Goal: Task Accomplishment & Management: Use online tool/utility

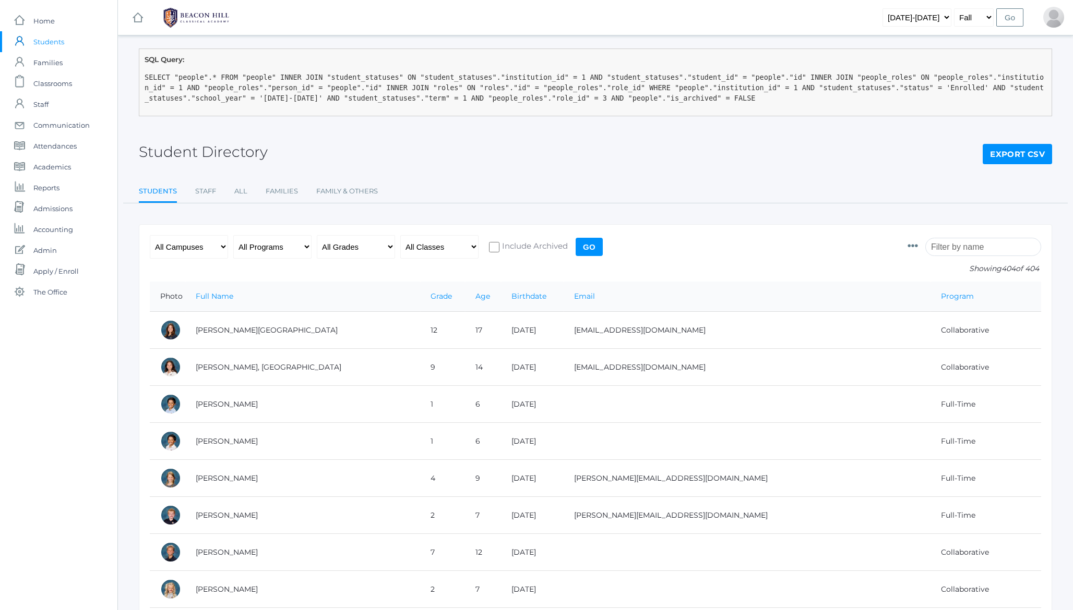
click at [231, 144] on h2 "Student Directory" at bounding box center [203, 152] width 129 height 16
click at [1042, 80] on span "SQL Debug: On" at bounding box center [1044, 87] width 38 height 18
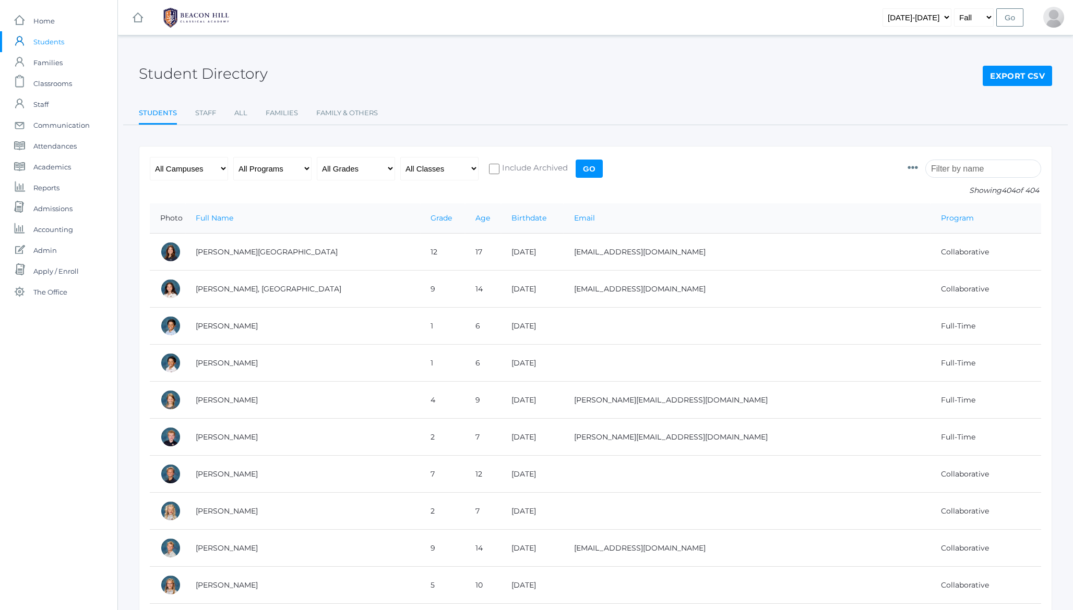
click at [217, 67] on h2 "Student Directory" at bounding box center [203, 74] width 129 height 16
click at [181, 68] on h2 "Student Directory" at bounding box center [203, 74] width 129 height 16
click at [590, 167] on input "Go" at bounding box center [589, 169] width 27 height 18
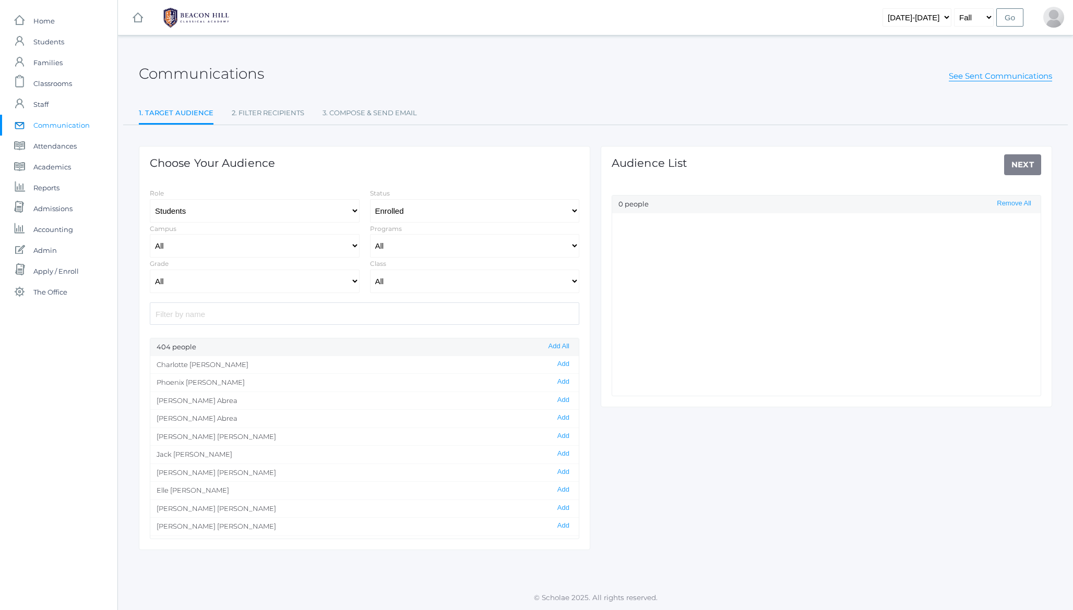
select select "Enrolled"
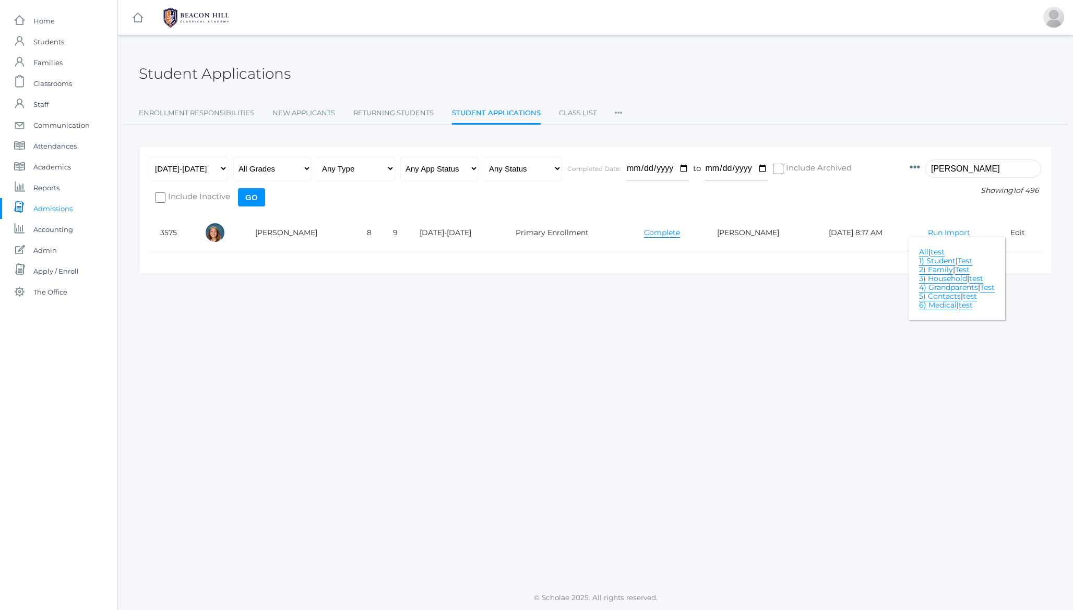
click at [435, 56] on div "Student Applications" at bounding box center [595, 68] width 913 height 39
click at [655, 322] on div "SQL Query: SELECT "student_applications".* FROM "student_applications" INNER JO…" at bounding box center [595, 311] width 955 height 524
click at [936, 231] on link "Run Import" at bounding box center [949, 233] width 42 height 10
click at [513, 109] on link "Student Applications" at bounding box center [496, 114] width 89 height 22
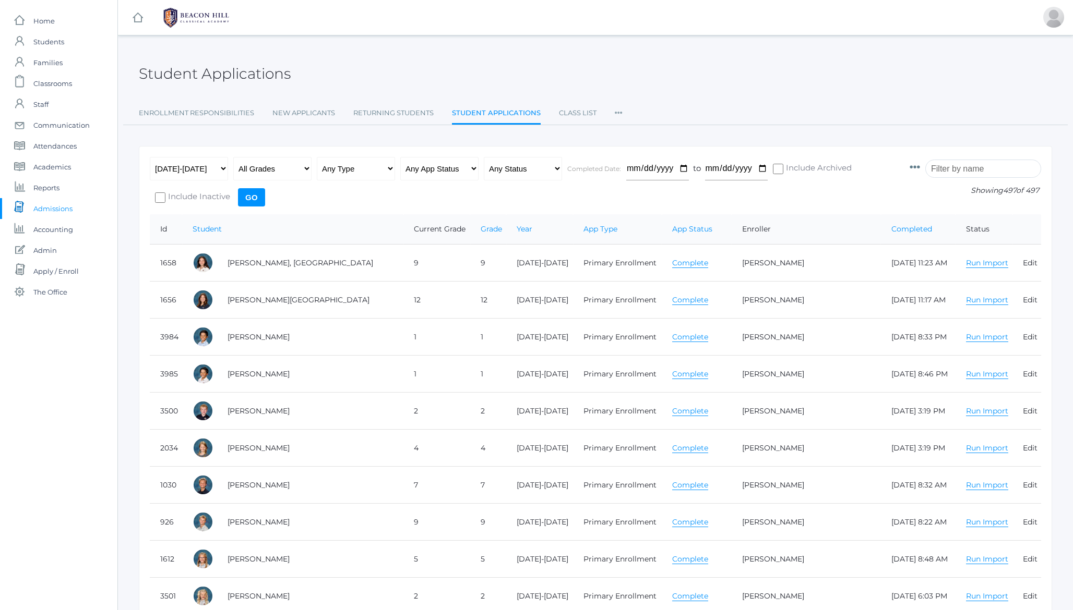
click at [245, 67] on h2 "Student Applications" at bounding box center [215, 74] width 152 height 16
click at [241, 71] on h2 "Student Applications" at bounding box center [215, 74] width 152 height 16
click at [966, 171] on input "search" at bounding box center [983, 169] width 116 height 18
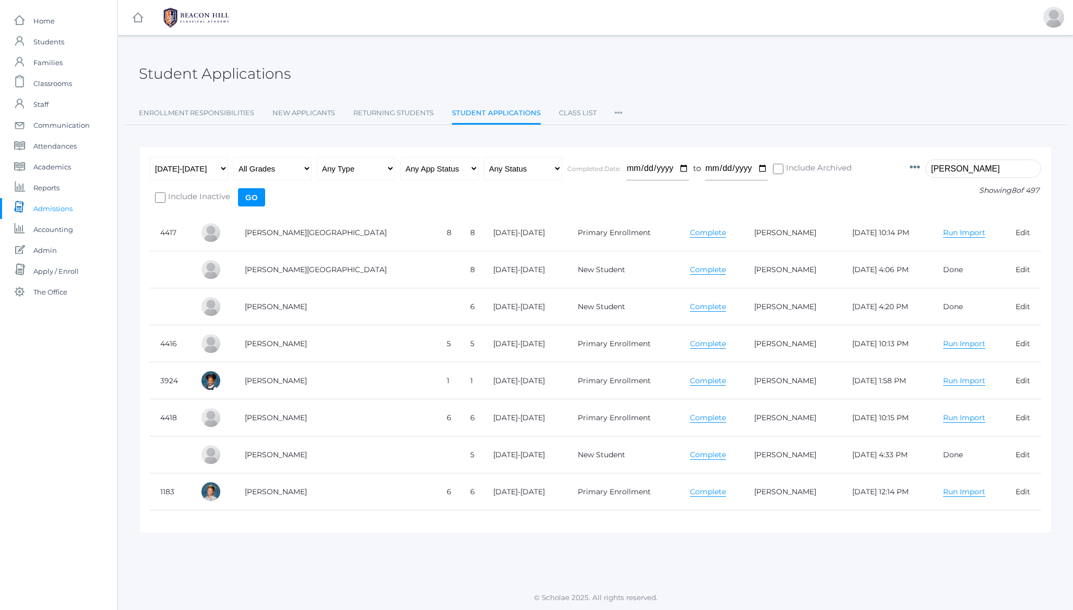
type input "harris"
click at [567, 343] on td "Primary Enrollment" at bounding box center [623, 344] width 112 height 37
click at [567, 369] on td "Primary Enrollment" at bounding box center [623, 381] width 112 height 37
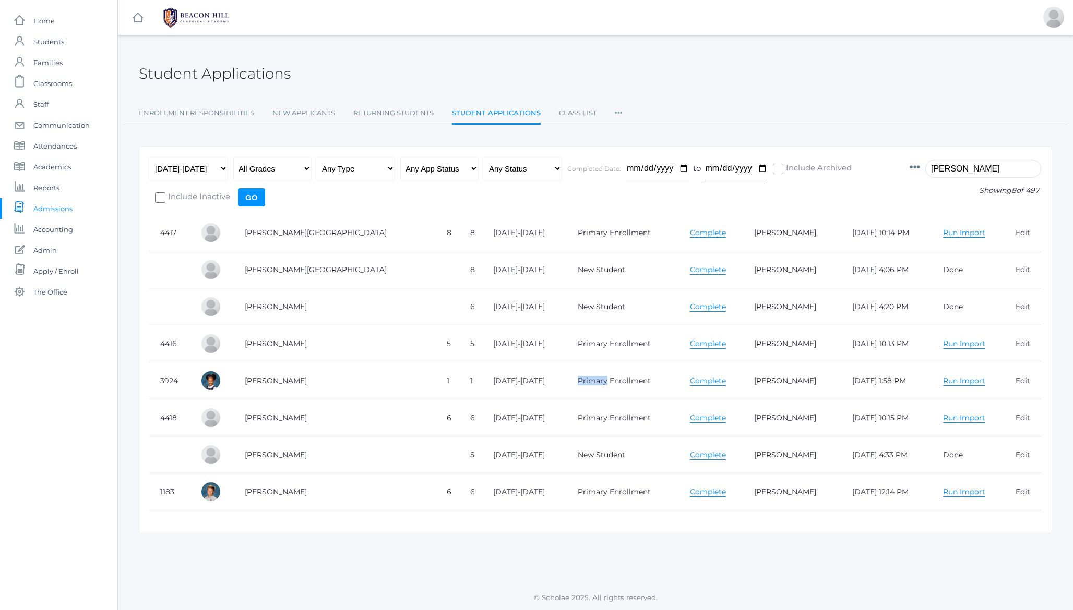
click at [567, 369] on td "Primary Enrollment" at bounding box center [623, 381] width 112 height 37
click at [567, 343] on td "Primary Enrollment" at bounding box center [623, 344] width 112 height 37
click at [235, 73] on h2 "Student Applications" at bounding box center [215, 74] width 152 height 16
click at [945, 234] on link "Run Import" at bounding box center [964, 233] width 42 height 10
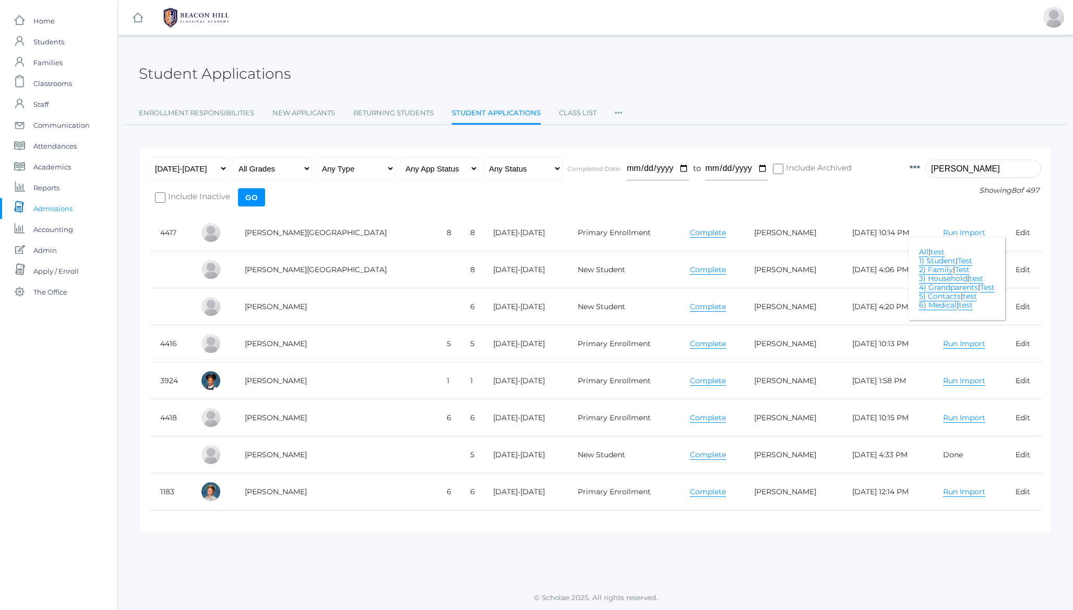
click at [919, 253] on link "All" at bounding box center [923, 252] width 9 height 10
click at [943, 234] on link "Run Import" at bounding box center [964, 233] width 42 height 10
click at [943, 346] on link "Run Import" at bounding box center [964, 344] width 42 height 10
click at [919, 364] on link "All" at bounding box center [923, 363] width 9 height 10
click at [943, 344] on link "Run Import" at bounding box center [964, 344] width 42 height 10
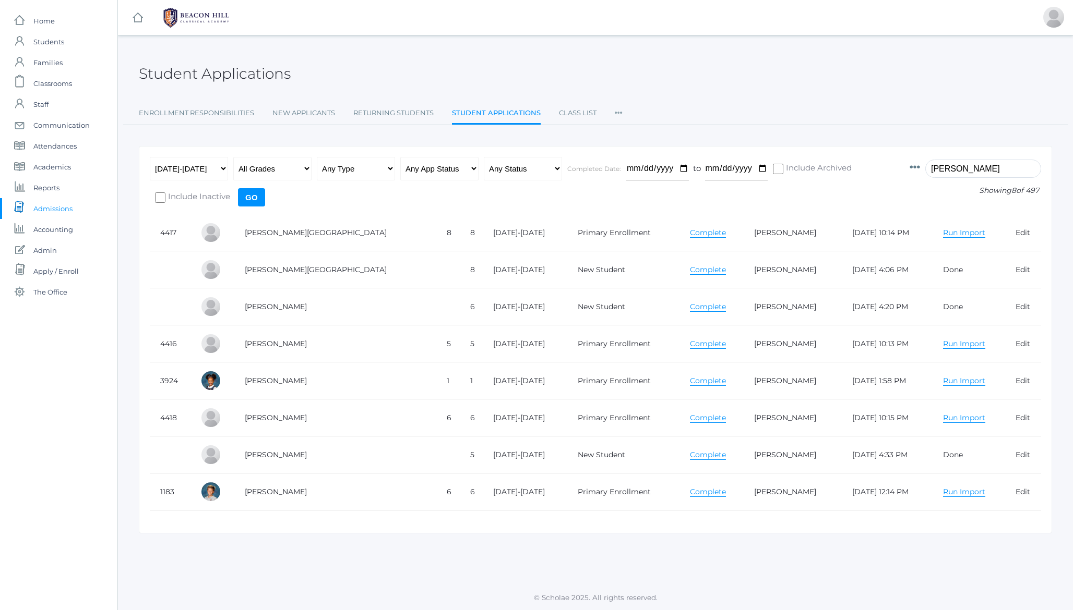
click at [943, 419] on link "Run Import" at bounding box center [964, 418] width 42 height 10
click at [919, 437] on link "All" at bounding box center [923, 438] width 9 height 10
click at [222, 61] on div "Student Applications" at bounding box center [595, 68] width 913 height 39
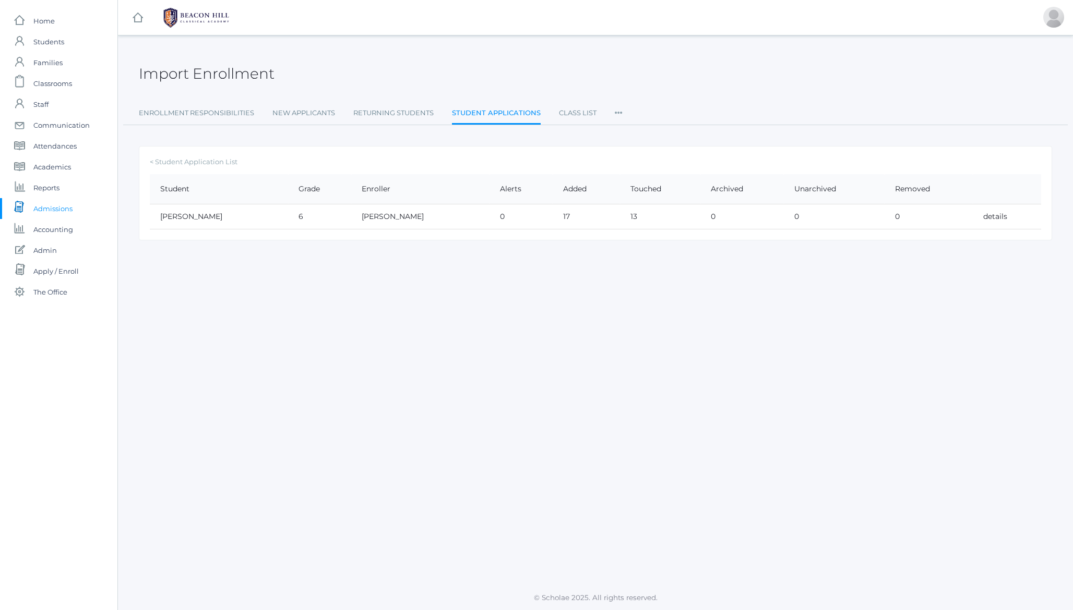
click at [236, 64] on div "Import Enrollment" at bounding box center [595, 68] width 913 height 39
